Goal: Information Seeking & Learning: Learn about a topic

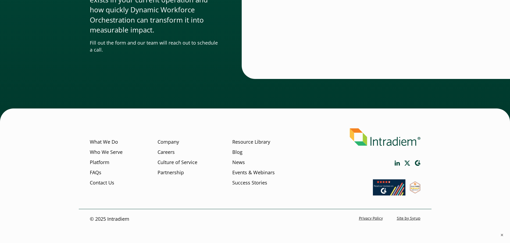
scroll to position [1650, 0]
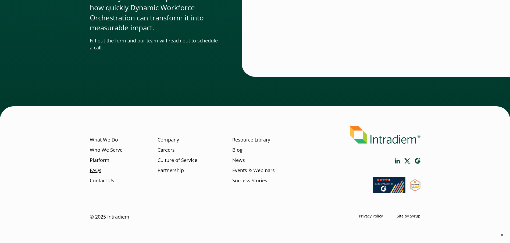
click at [99, 171] on link "FAQs" at bounding box center [96, 170] width 12 height 7
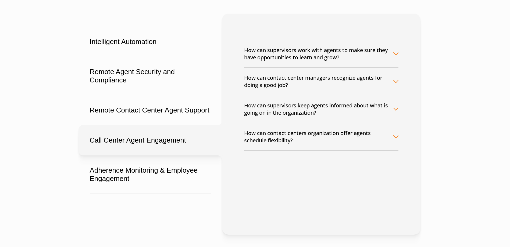
scroll to position [108, 0]
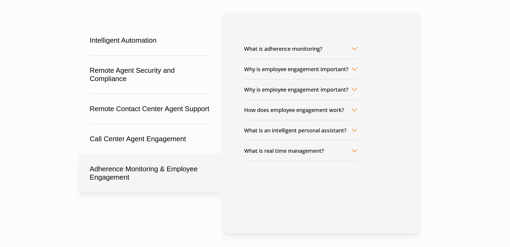
click at [144, 175] on button "Adherence Monitoring & Employee Engagement" at bounding box center [150, 173] width 143 height 39
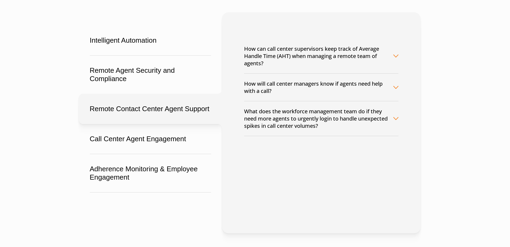
click at [396, 88] on button "How will call center managers know if agents need help with a call?" at bounding box center [321, 87] width 154 height 27
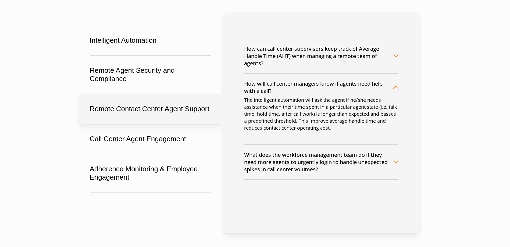
click at [395, 160] on button "What does the workforce management team do if they need more agents to urgently…" at bounding box center [321, 162] width 154 height 35
